Goal: Information Seeking & Learning: Learn about a topic

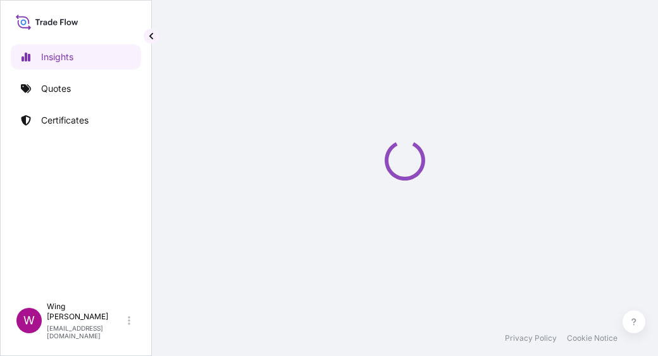
select select "2025"
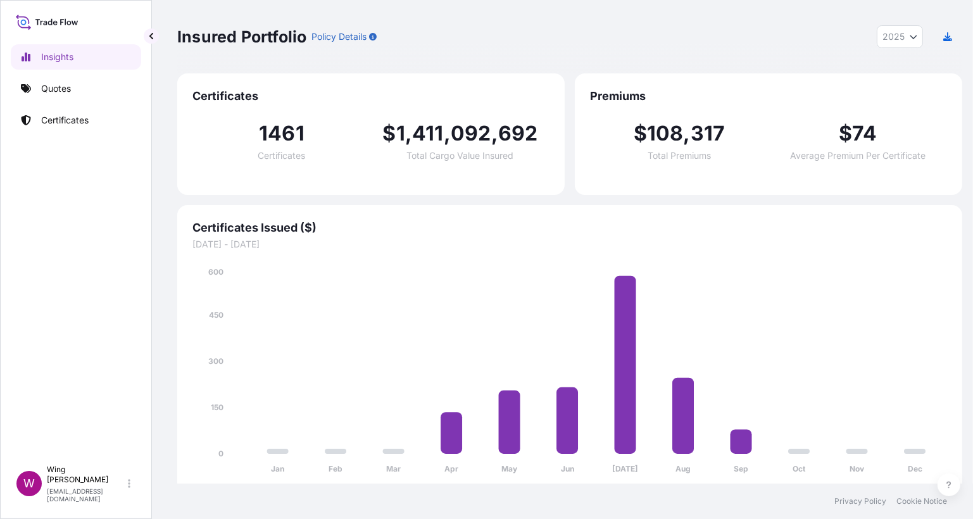
click at [377, 37] on icon "button" at bounding box center [373, 37] width 8 height 8
